Goal: Transaction & Acquisition: Obtain resource

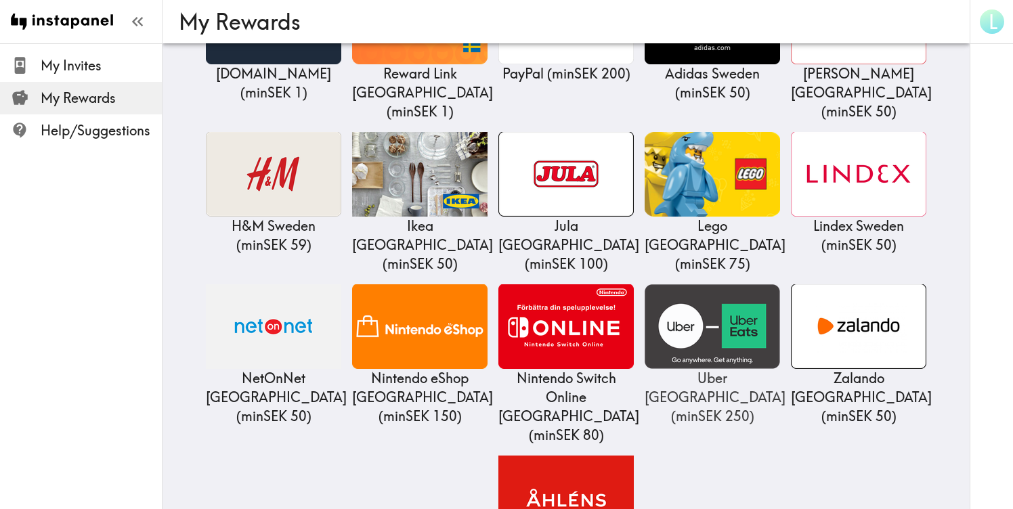
scroll to position [267, 0]
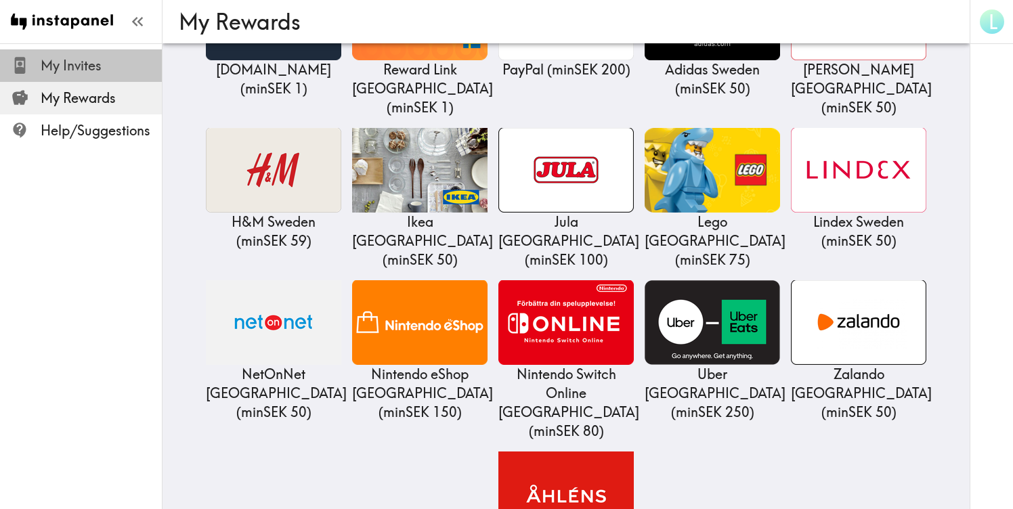
click at [37, 72] on div at bounding box center [26, 65] width 30 height 18
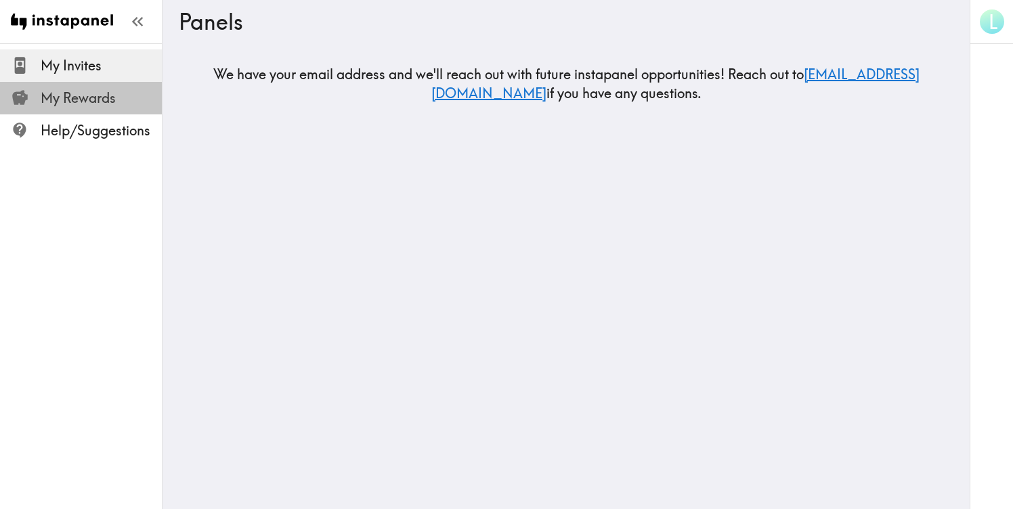
click at [64, 110] on span "My Rewards" at bounding box center [101, 98] width 121 height 24
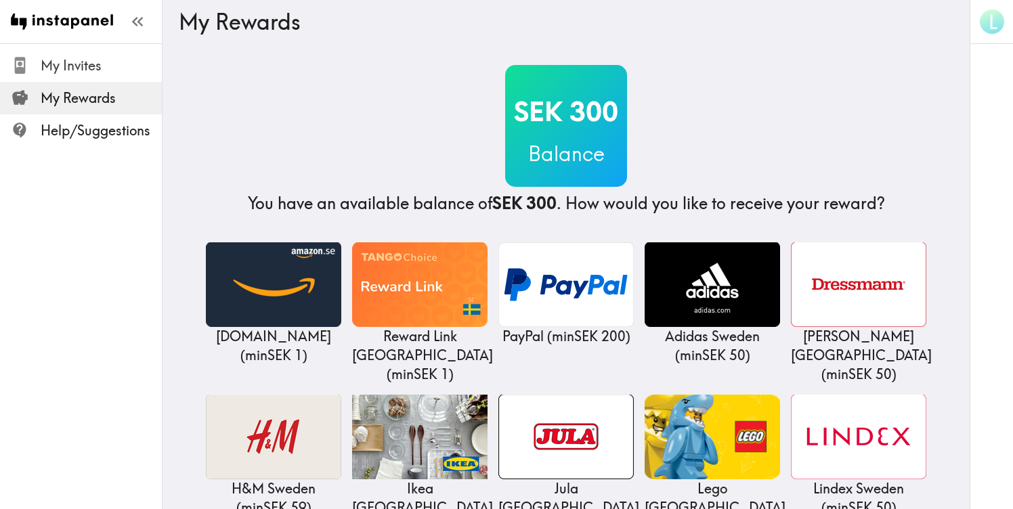
click at [62, 58] on span "My Invites" at bounding box center [101, 65] width 121 height 19
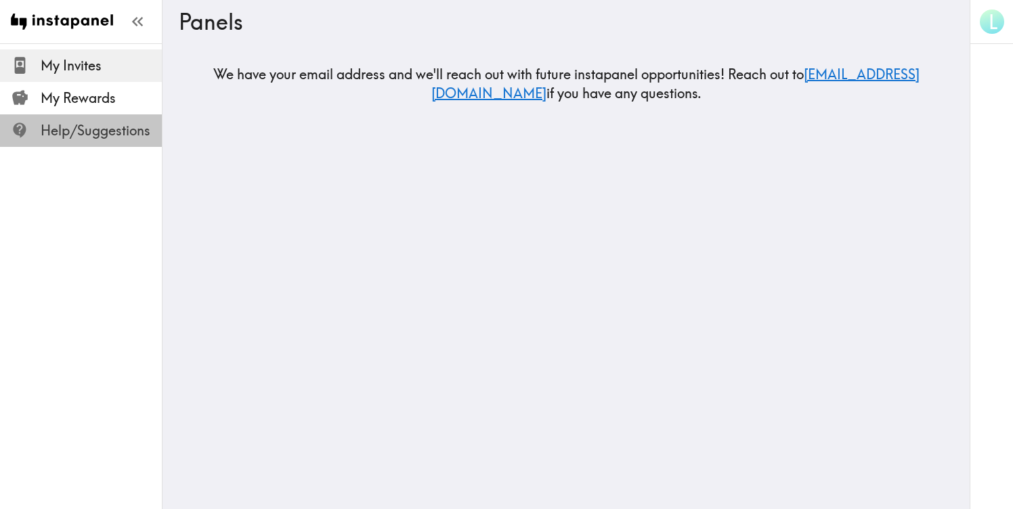
click at [69, 142] on span "Help/Suggestions" at bounding box center [101, 131] width 121 height 24
click at [66, 23] on img at bounding box center [62, 21] width 102 height 43
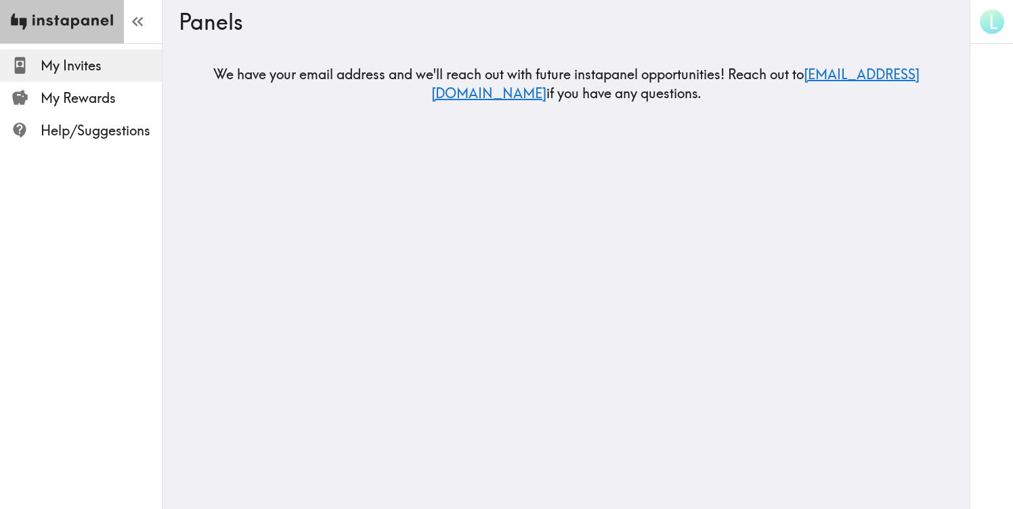
click at [66, 23] on img at bounding box center [62, 21] width 102 height 43
click at [72, 22] on img at bounding box center [62, 21] width 102 height 43
click at [108, 63] on span "My Invites" at bounding box center [101, 65] width 121 height 19
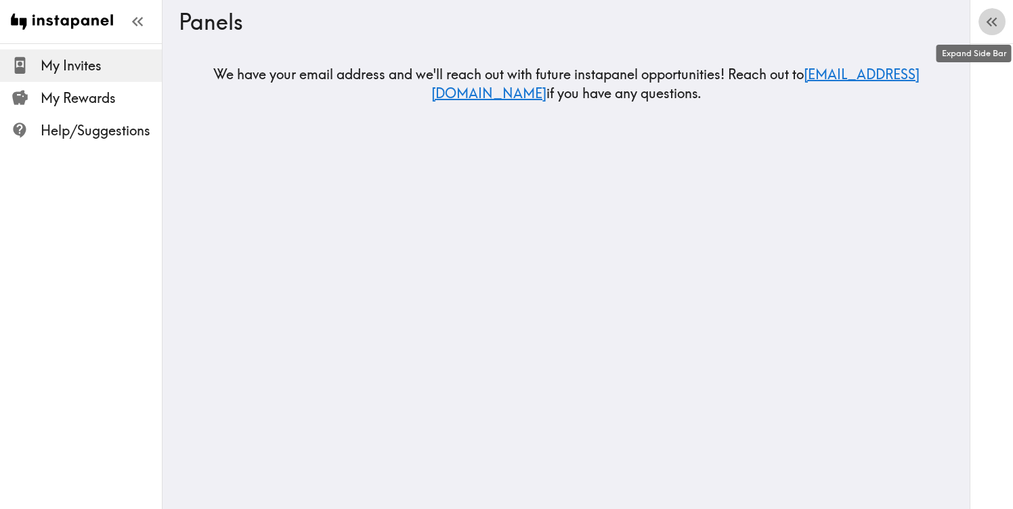
click at [995, 17] on icon "button" at bounding box center [992, 22] width 18 height 18
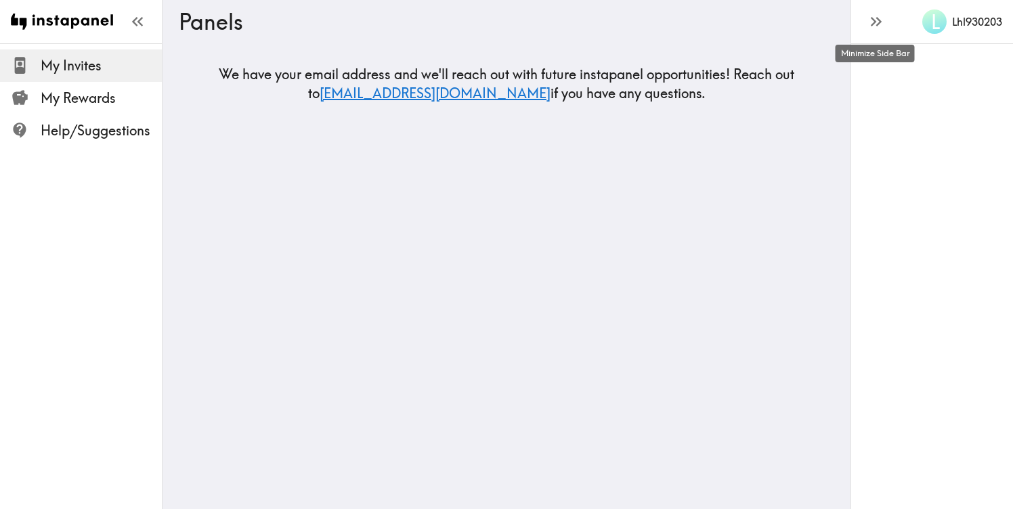
click at [876, 19] on icon "button" at bounding box center [876, 21] width 18 height 18
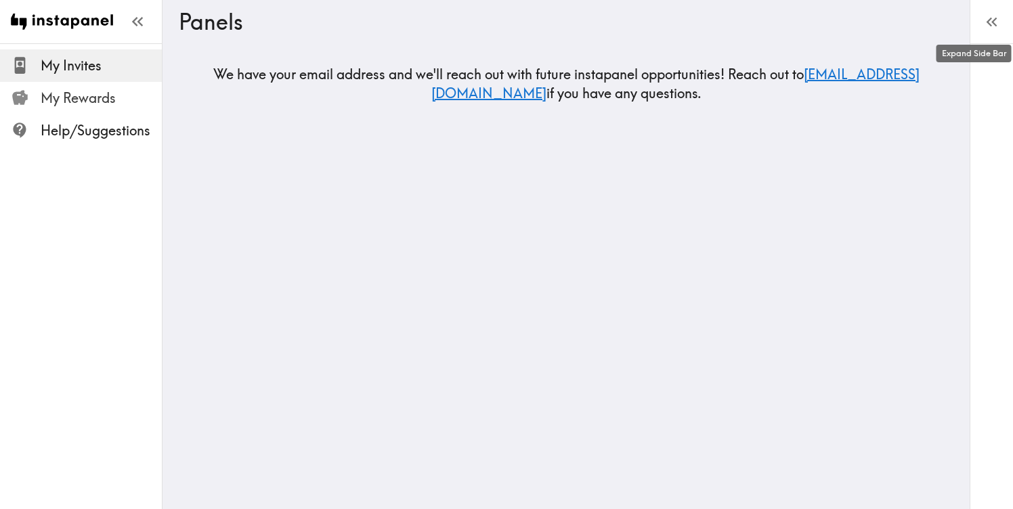
click at [79, 102] on span "My Rewards" at bounding box center [101, 98] width 121 height 19
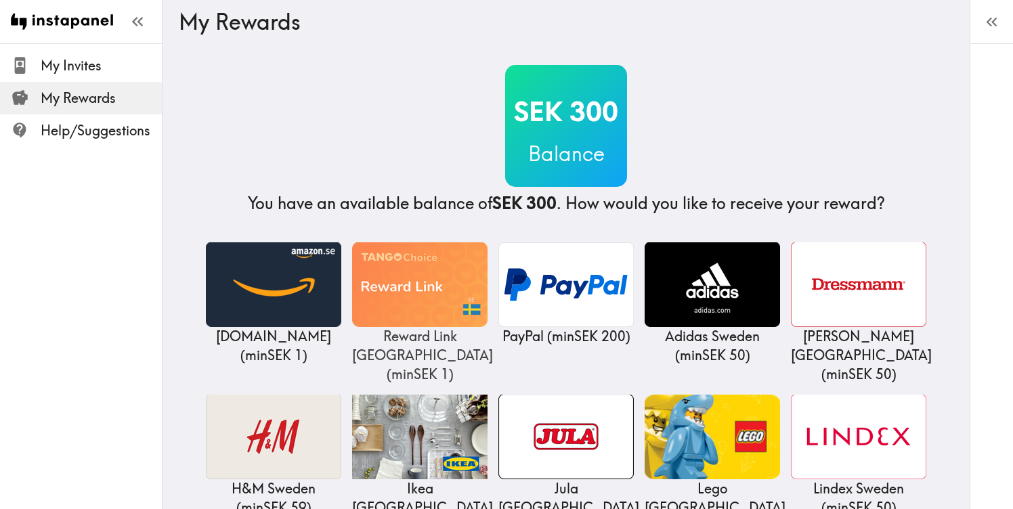
click at [400, 267] on img at bounding box center [419, 284] width 135 height 85
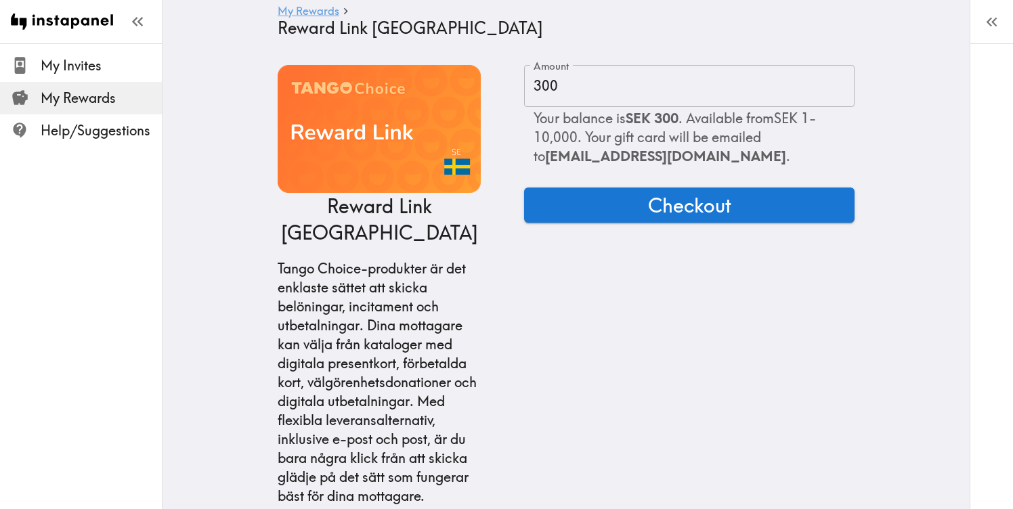
click at [294, 8] on link "My Rewards" at bounding box center [309, 11] width 62 height 13
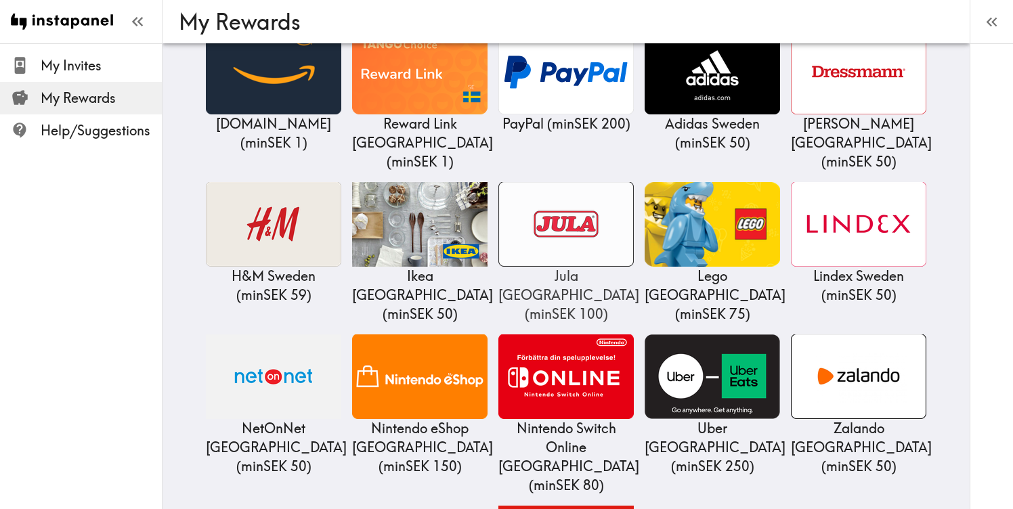
scroll to position [216, 0]
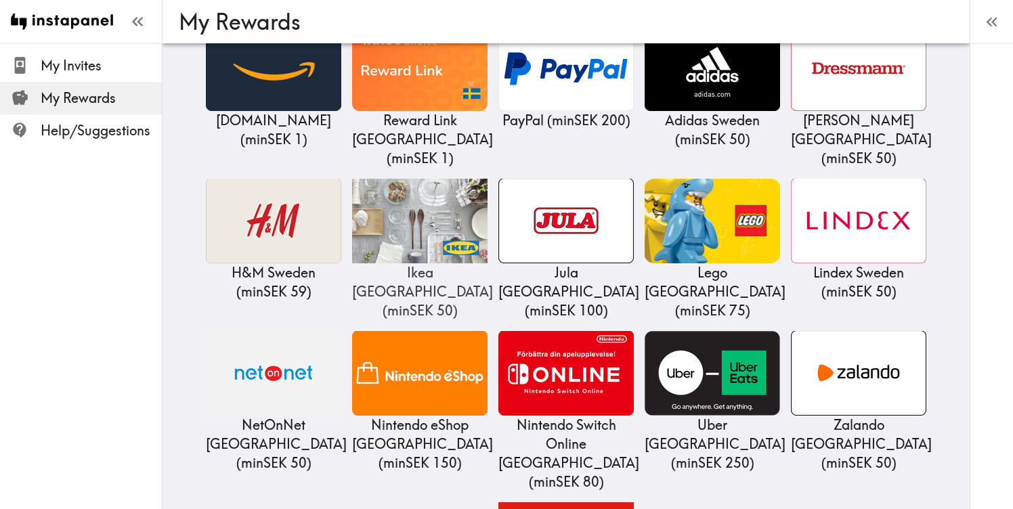
click at [447, 203] on img at bounding box center [419, 221] width 135 height 85
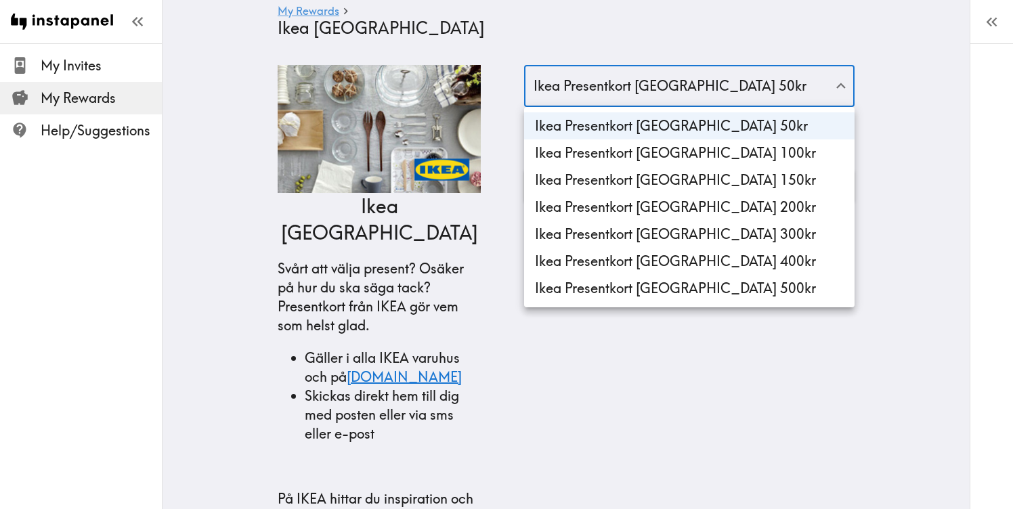
click at [431, 257] on div at bounding box center [506, 254] width 1013 height 509
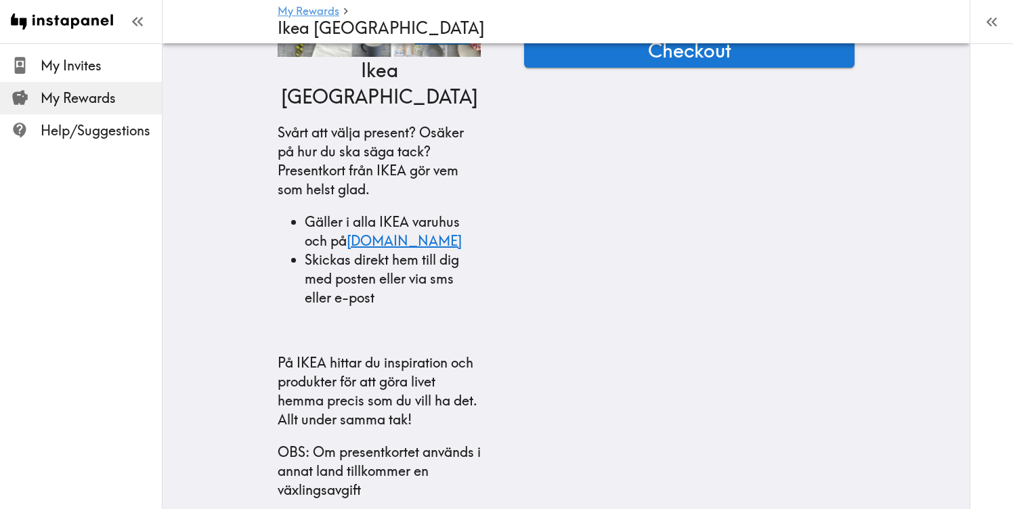
scroll to position [141, 0]
